Goal: Transaction & Acquisition: Purchase product/service

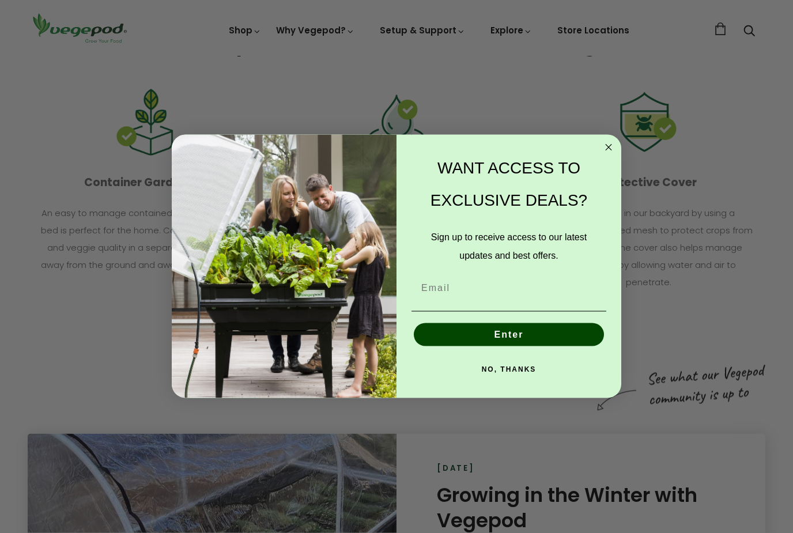
scroll to position [1356, 0]
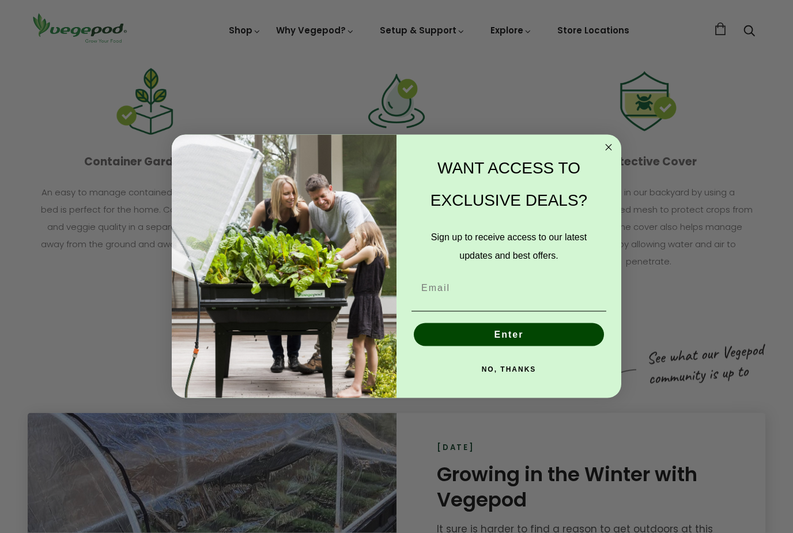
click at [611, 154] on circle "Close dialog" at bounding box center [608, 147] width 13 height 13
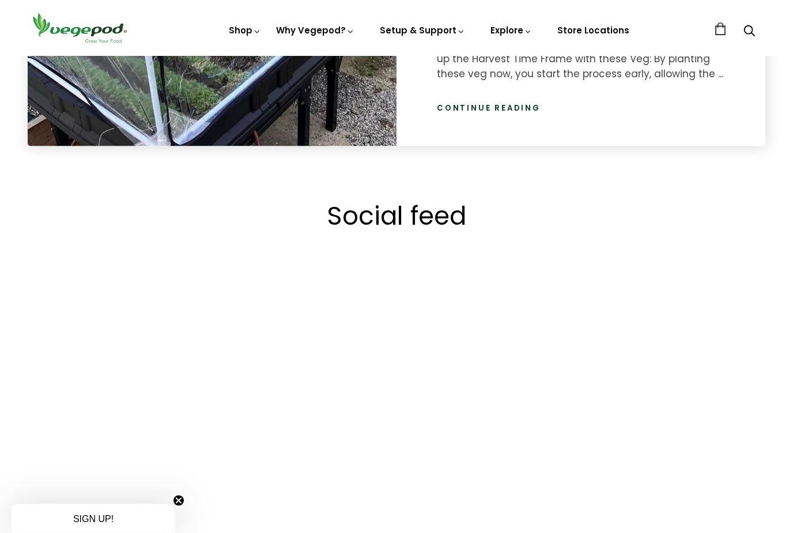
scroll to position [1872, 0]
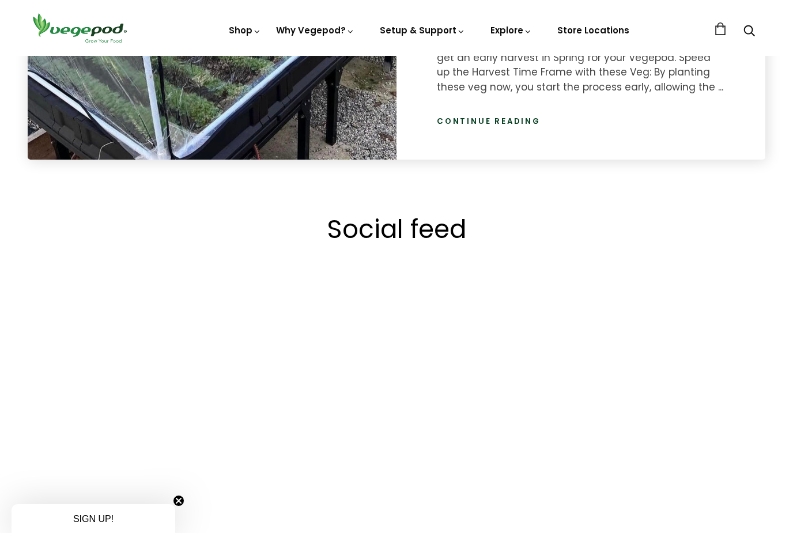
click at [468, 108] on link "Vegepod Assembly" at bounding box center [454, 109] width 157 height 29
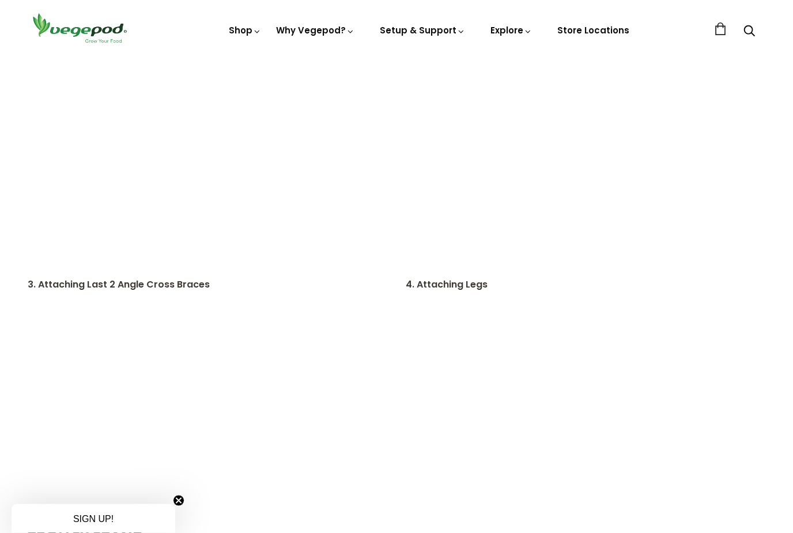
scroll to position [1937, 0]
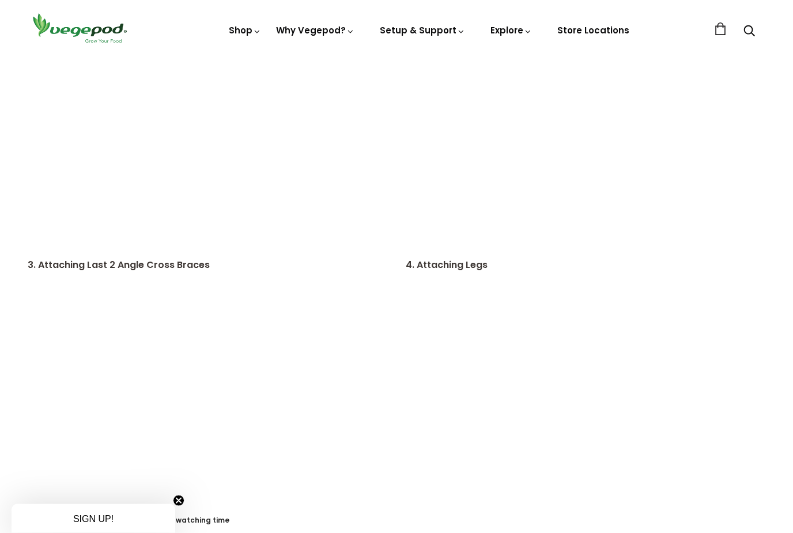
click at [396, 56] on img at bounding box center [396, 56] width 0 height 0
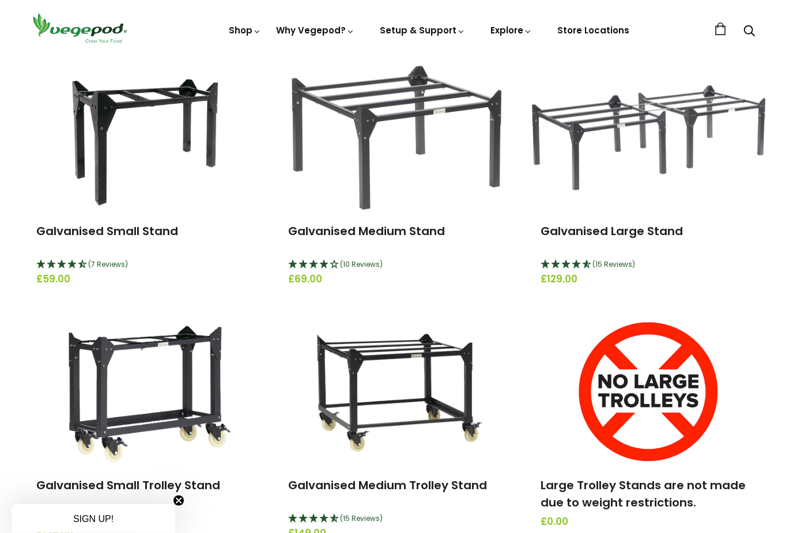
scroll to position [151, 0]
click at [396, 56] on span "Vegepod Bundles" at bounding box center [396, 56] width 0 height 0
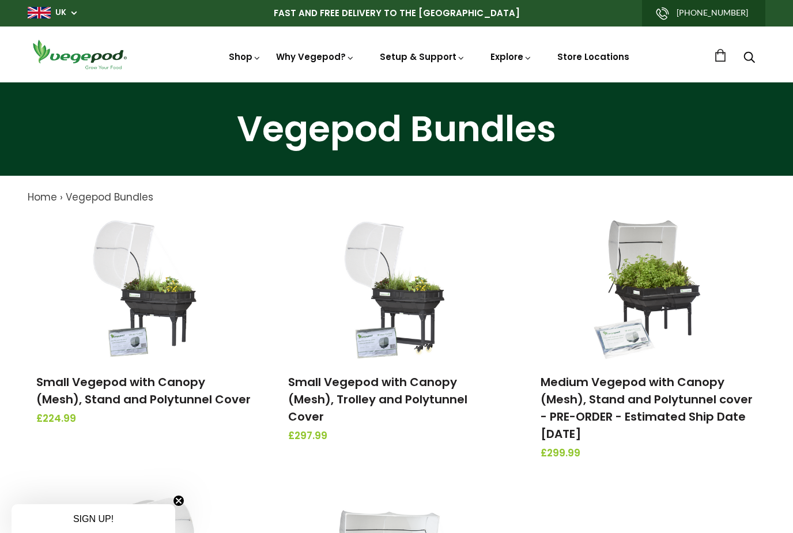
click at [396, 82] on span "Accessories & Other Products" at bounding box center [396, 82] width 0 height 0
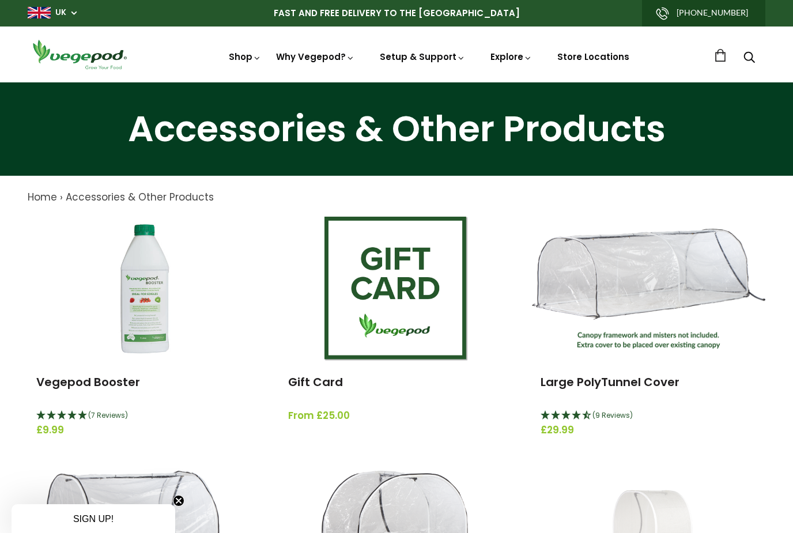
click at [131, 303] on img at bounding box center [145, 289] width 144 height 144
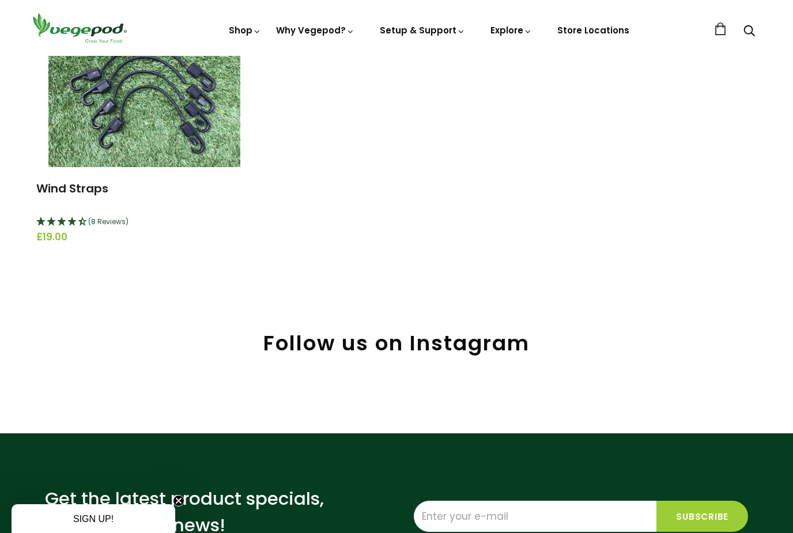
scroll to position [1427, 0]
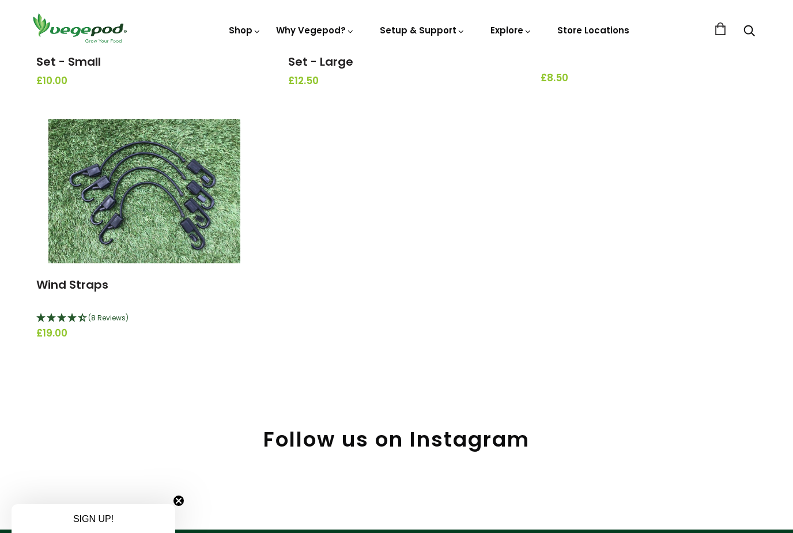
click at [84, 277] on link "Wind Straps" at bounding box center [72, 285] width 72 height 16
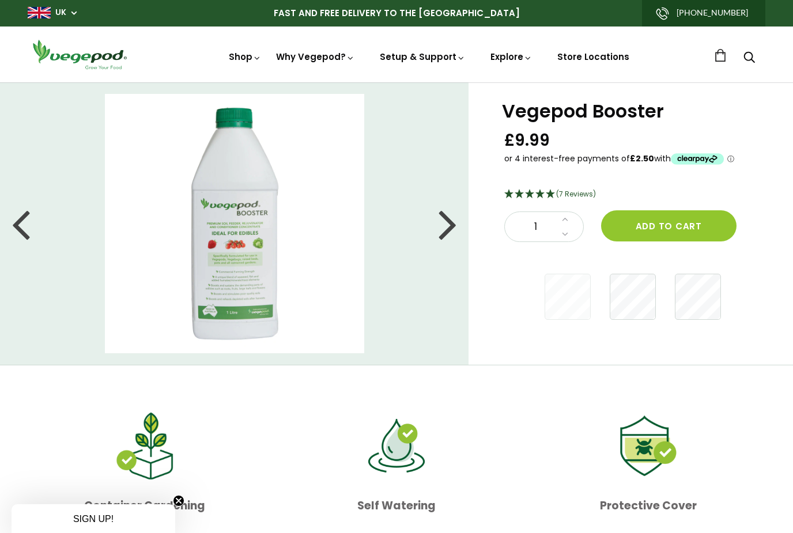
click at [447, 238] on div at bounding box center [448, 224] width 18 height 52
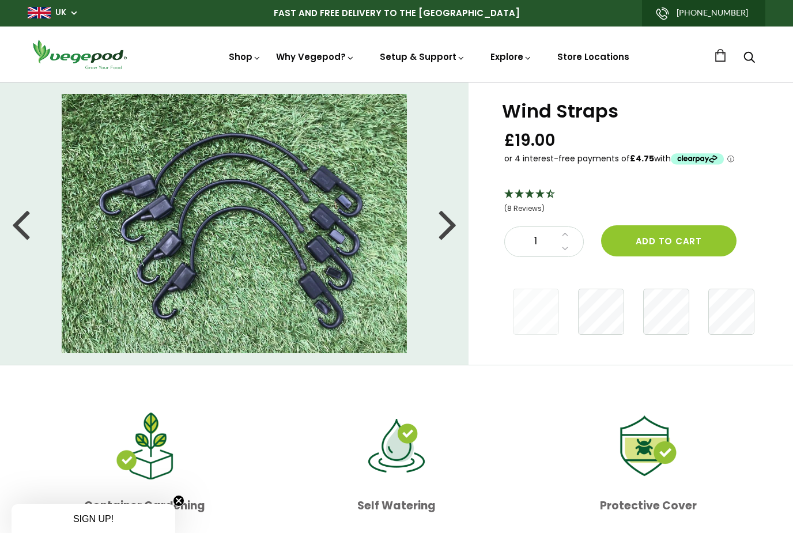
click at [158, 218] on img at bounding box center [235, 223] width 346 height 259
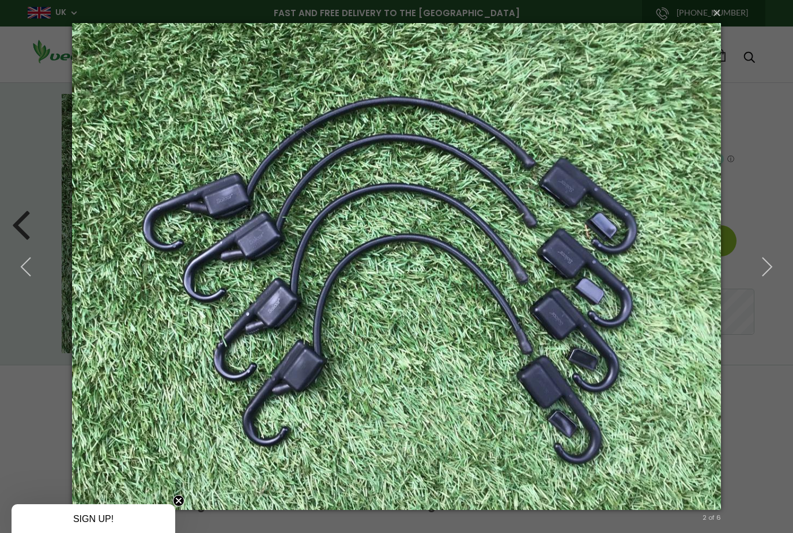
click at [772, 259] on icon "button" at bounding box center [767, 266] width 21 height 21
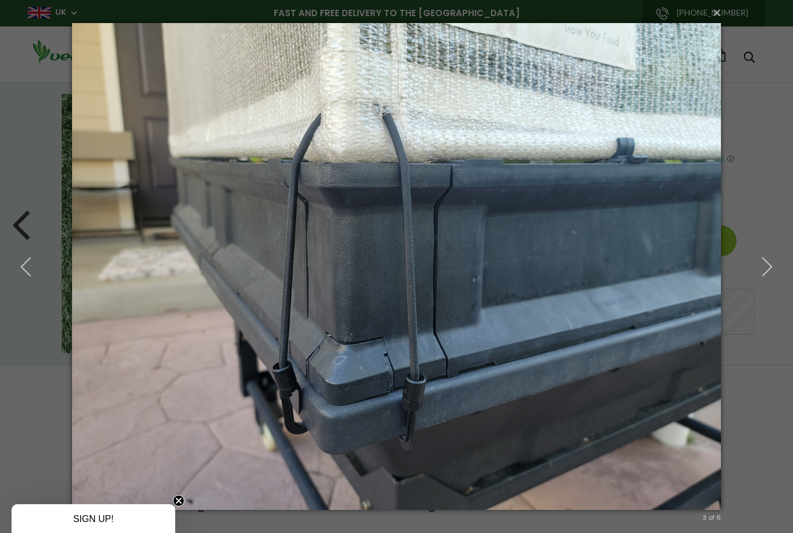
click at [770, 267] on icon "button" at bounding box center [767, 266] width 21 height 21
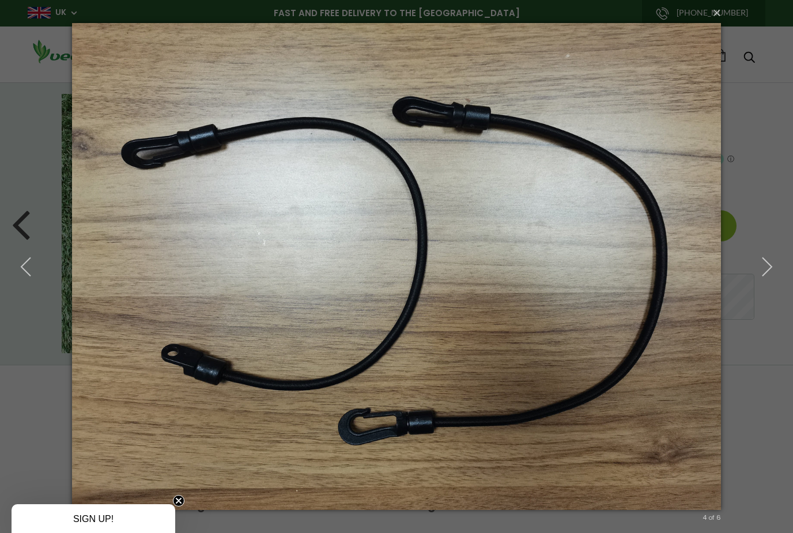
click at [761, 271] on icon "button" at bounding box center [767, 266] width 21 height 21
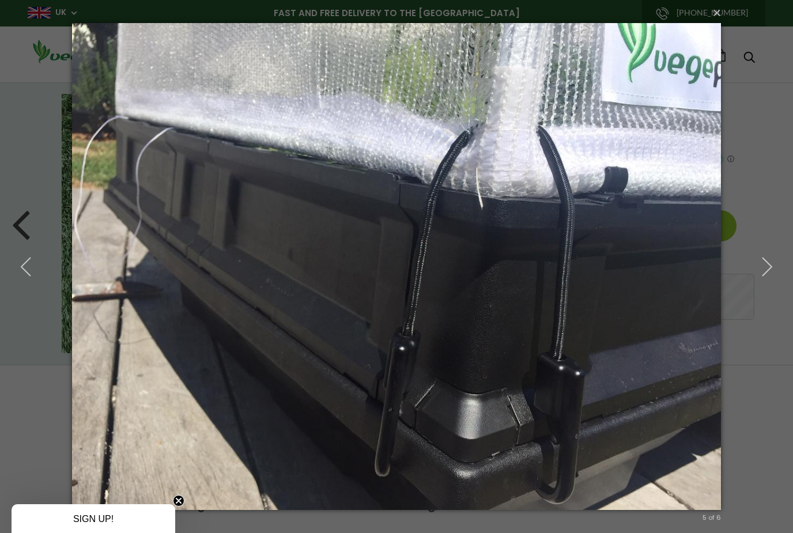
click at [711, 15] on button "×" at bounding box center [399, 12] width 649 height 25
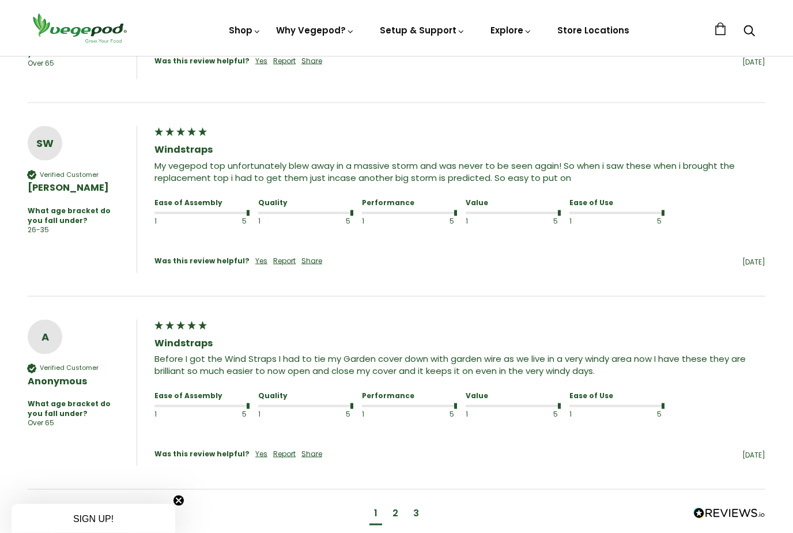
scroll to position [799, 0]
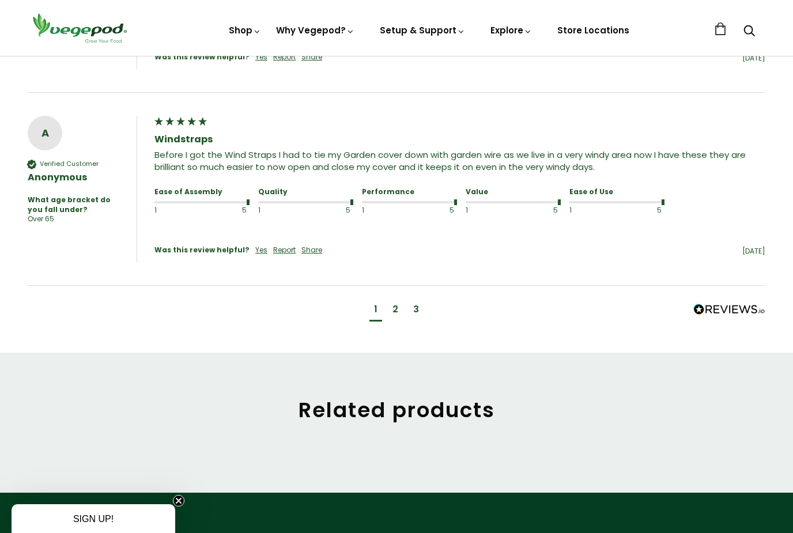
click at [399, 301] on div "2" at bounding box center [395, 310] width 15 height 21
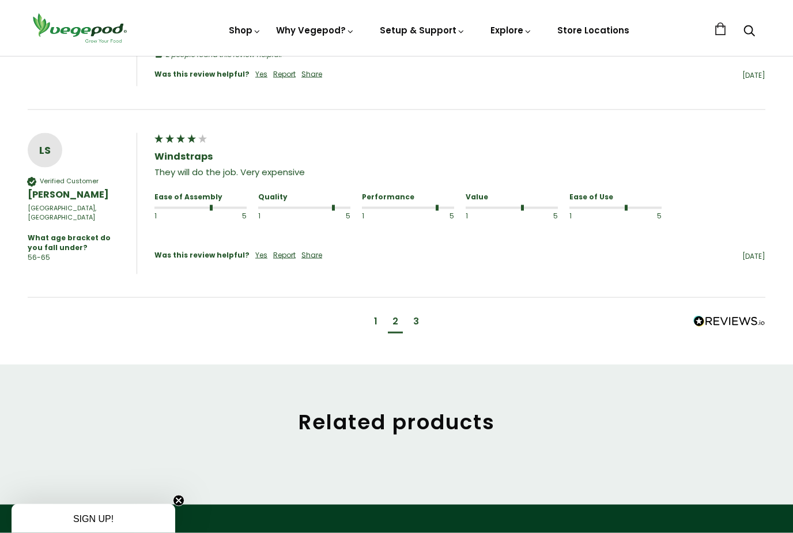
click at [423, 312] on div "3" at bounding box center [416, 322] width 15 height 21
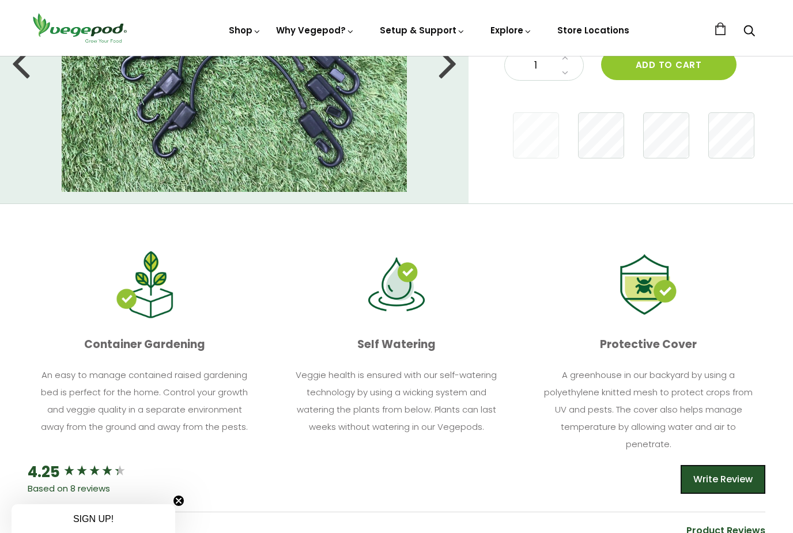
scroll to position [0, 0]
